Goal: Task Accomplishment & Management: Use online tool/utility

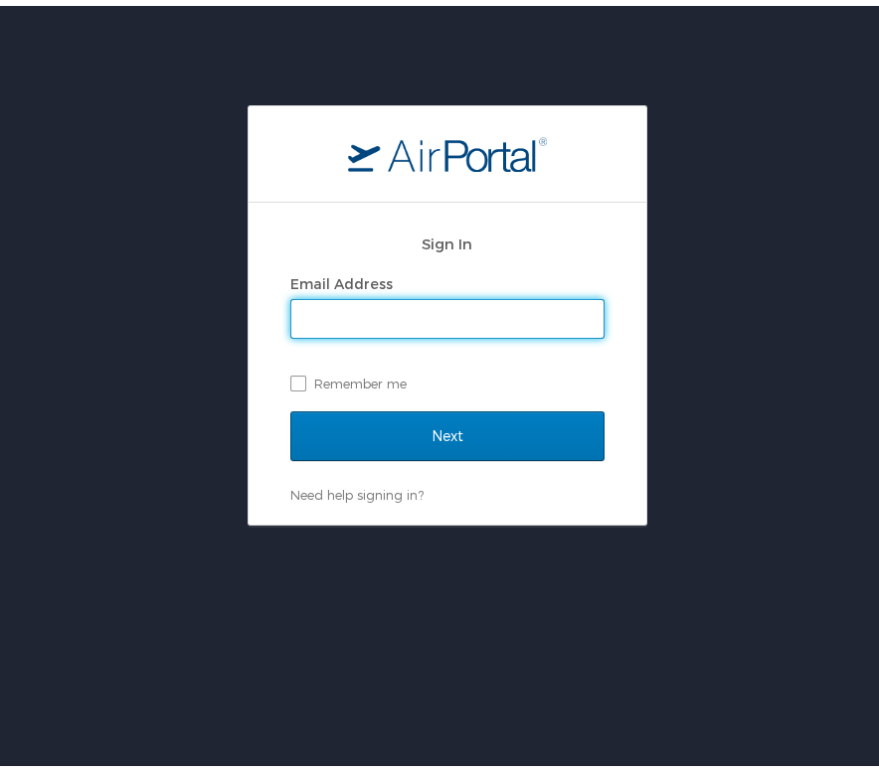
type input "[EMAIL_ADDRESS][DOMAIN_NAME]"
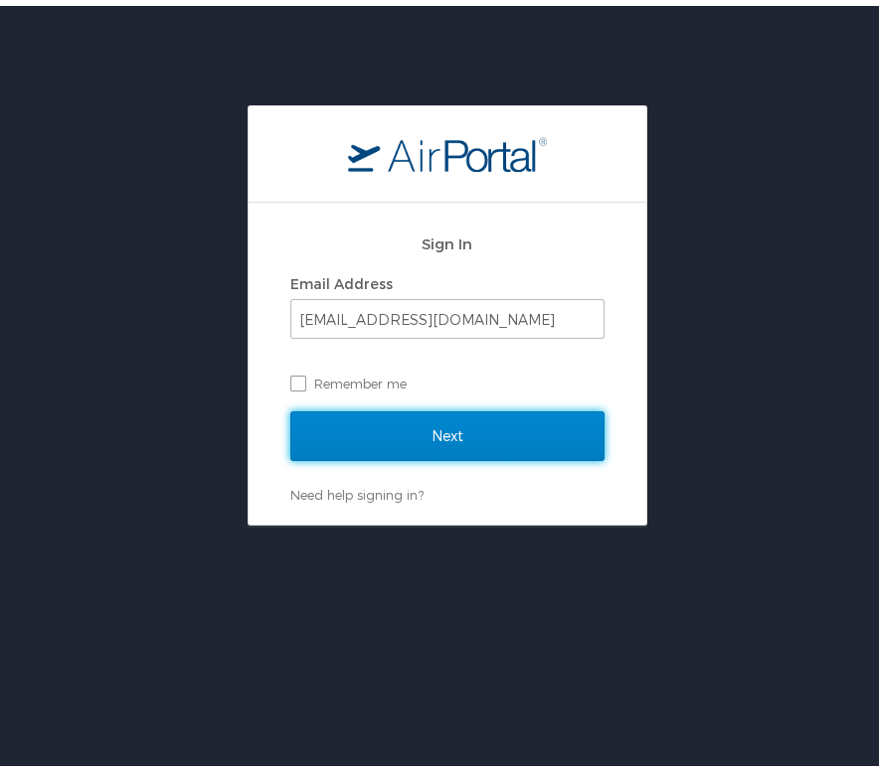
click at [399, 409] on input "Next" at bounding box center [447, 431] width 314 height 50
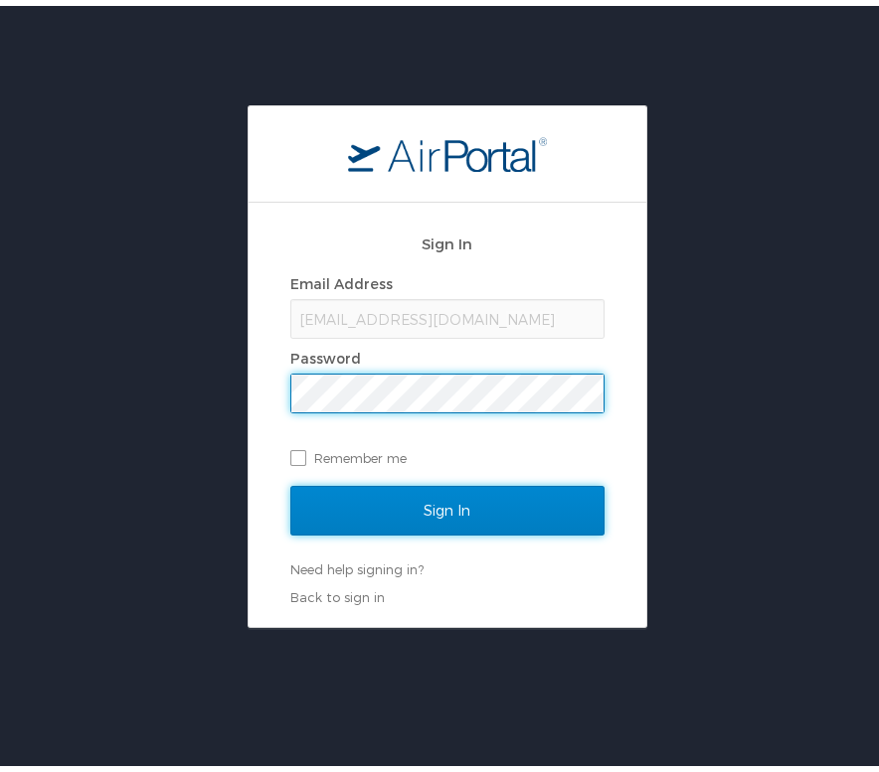
click at [427, 506] on input "Sign In" at bounding box center [447, 505] width 314 height 50
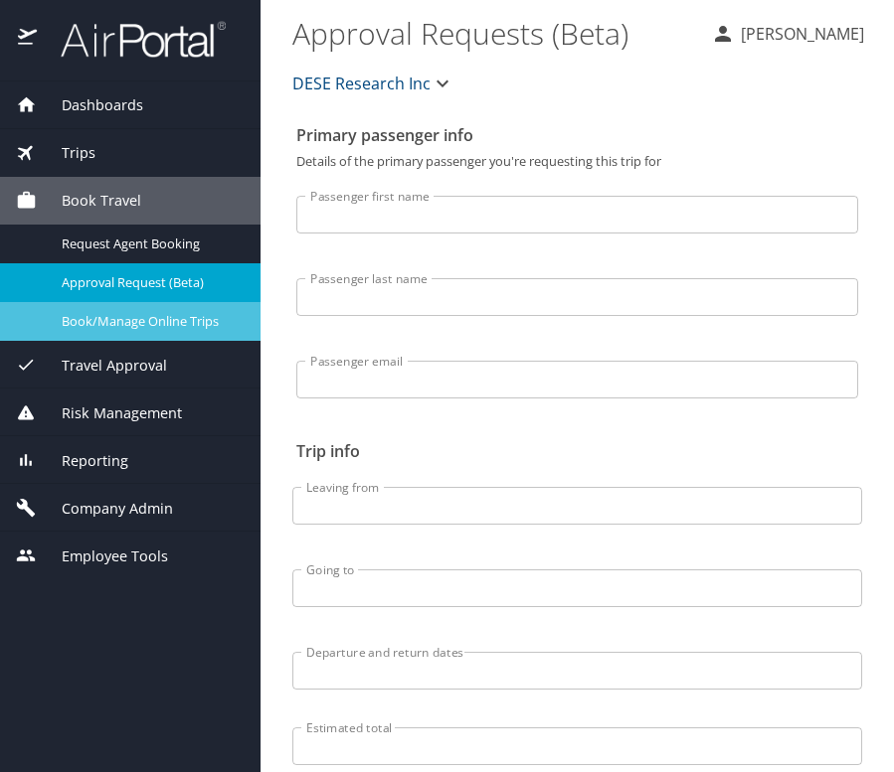
click at [115, 310] on div "Book/Manage Online Trips" at bounding box center [130, 321] width 229 height 23
